Goal: Information Seeking & Learning: Learn about a topic

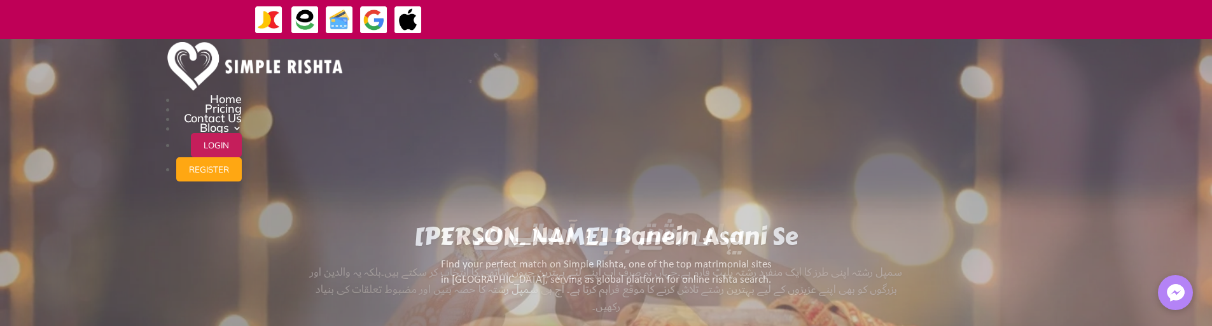
click at [230, 111] on link "Contact Us" at bounding box center [213, 118] width 58 height 15
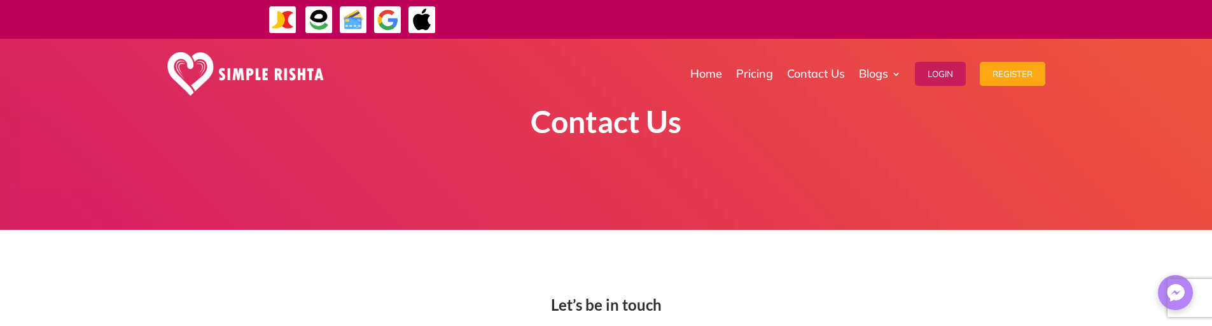
click at [269, 74] on img at bounding box center [245, 73] width 157 height 43
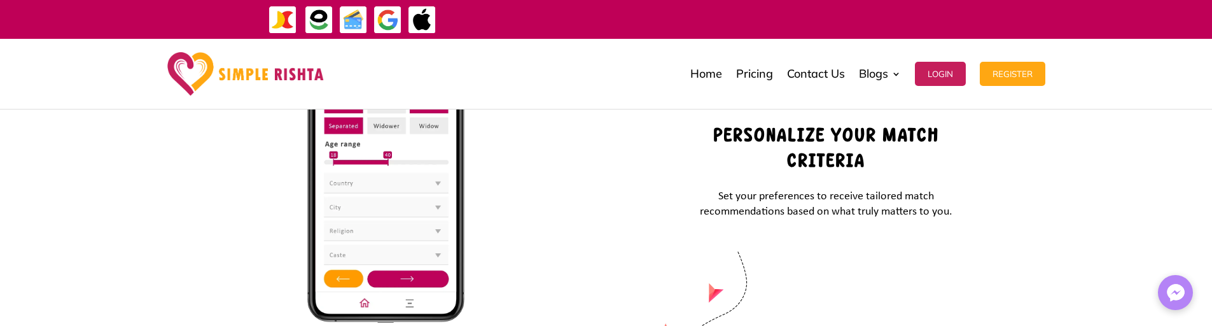
scroll to position [5247, 0]
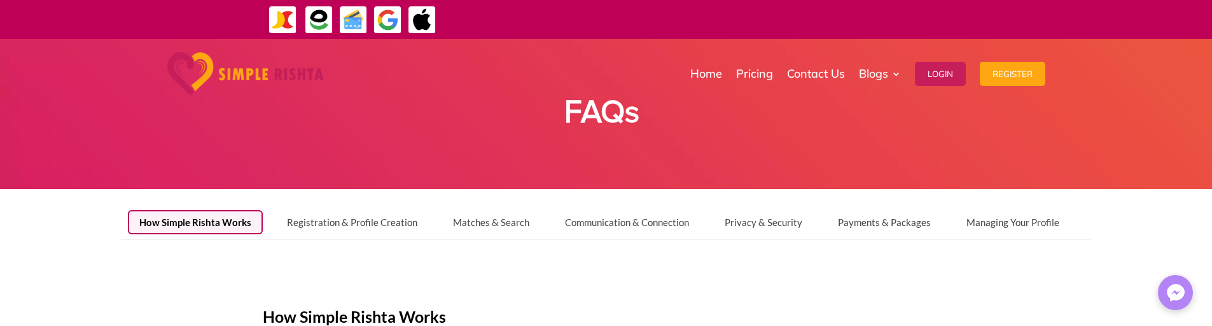
click at [228, 66] on img at bounding box center [245, 73] width 157 height 43
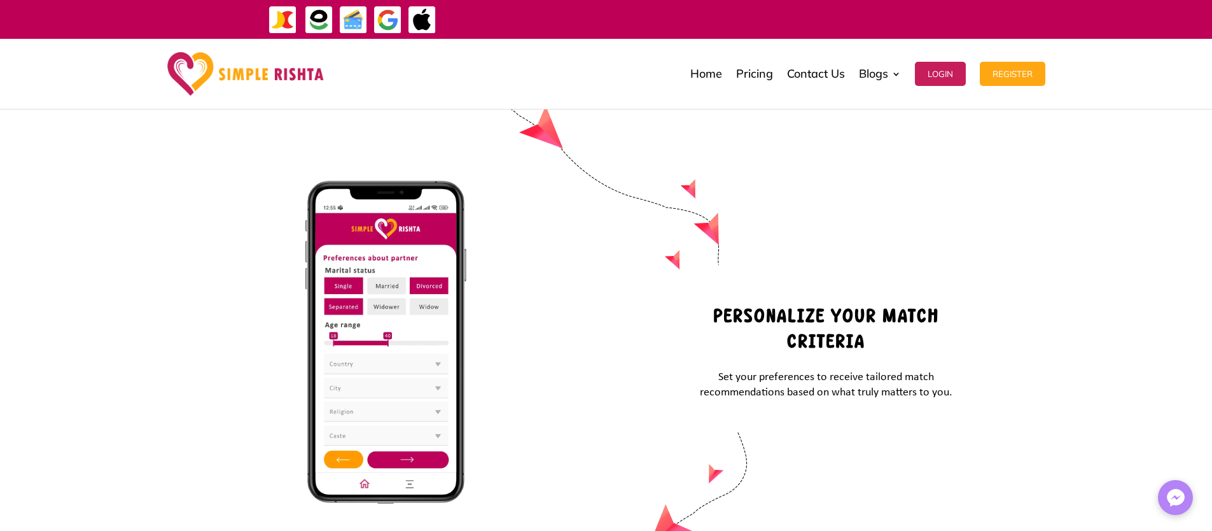
scroll to position [5042, 0]
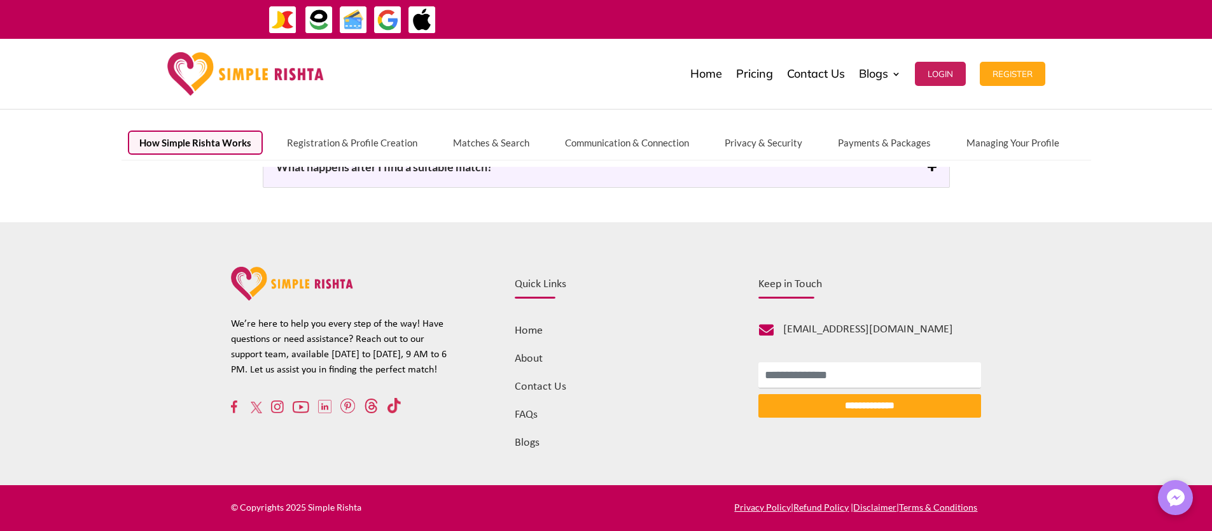
scroll to position [541, 0]
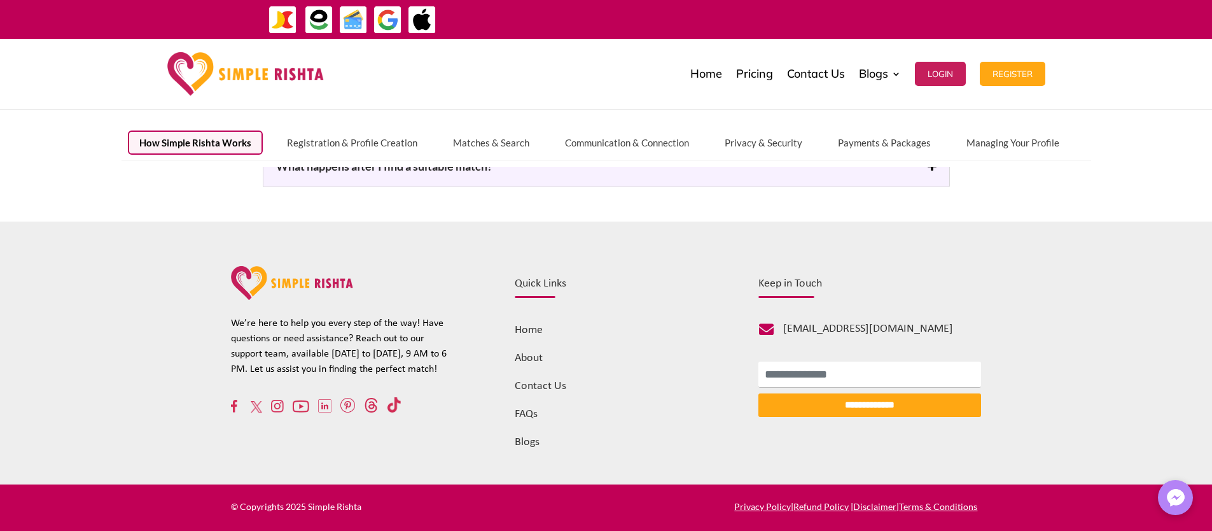
drag, startPoint x: 531, startPoint y: 358, endPoint x: 536, endPoint y: 353, distance: 7.2
click at [531, 358] on link "About" at bounding box center [529, 358] width 28 height 12
